Goal: Obtain resource: Download file/media

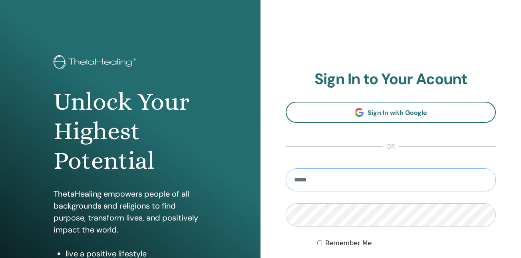
type input "**********"
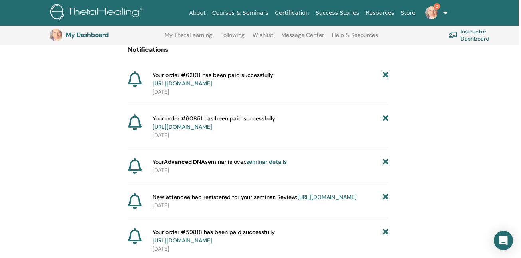
scroll to position [81, 2]
click at [212, 85] on link "https://member.thetahealing.com/member/account/subscriptions/purchases" at bounding box center [182, 84] width 59 height 7
click at [430, 14] on img at bounding box center [431, 12] width 13 height 13
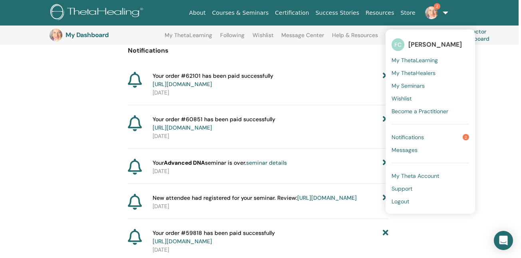
click at [408, 61] on span "My ThetaLearning" at bounding box center [414, 60] width 46 height 7
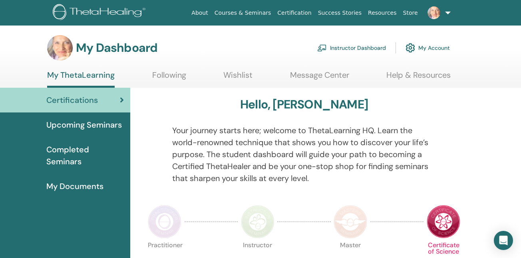
click at [73, 190] on span "My Documents" at bounding box center [74, 186] width 57 height 12
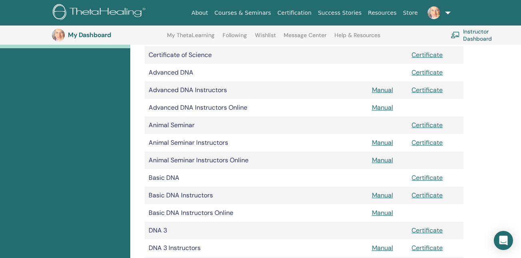
scroll to position [168, 0]
click at [380, 159] on link "Manual" at bounding box center [382, 160] width 21 height 8
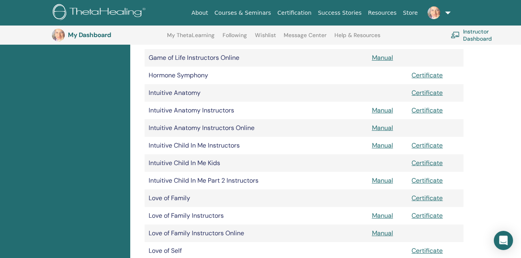
scroll to position [724, 0]
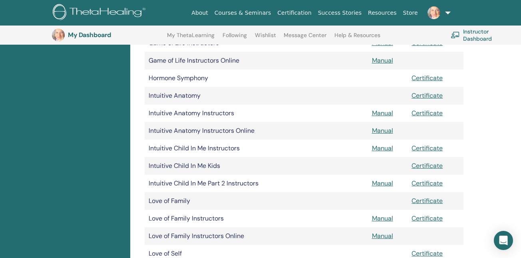
click at [383, 114] on link "Manual" at bounding box center [382, 113] width 21 height 8
